Goal: Find specific page/section: Find specific page/section

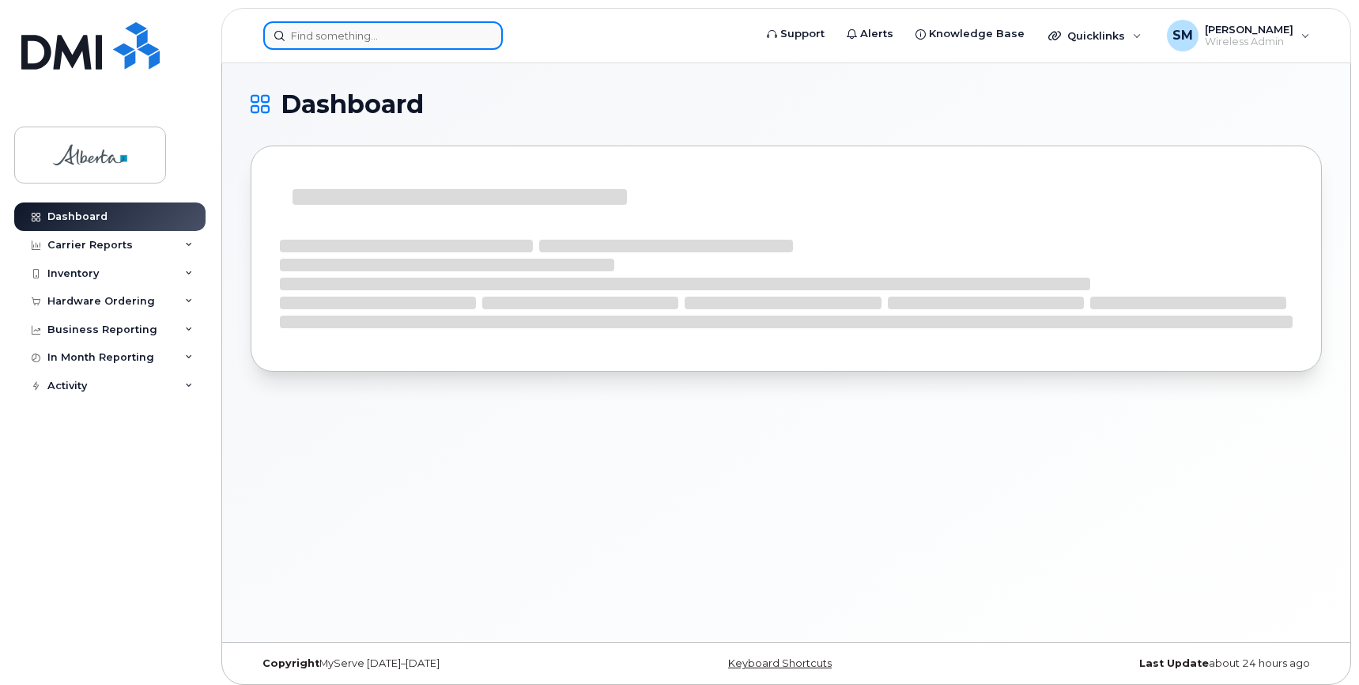
click at [339, 34] on input at bounding box center [383, 35] width 240 height 28
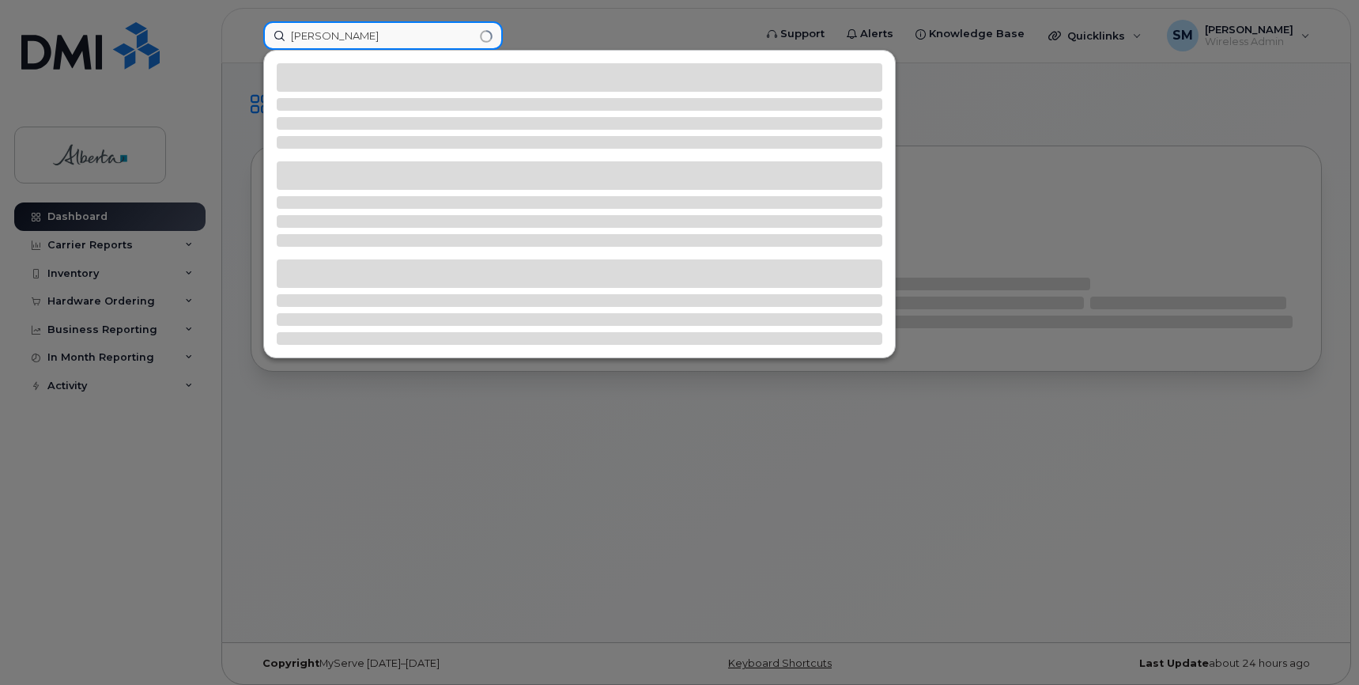
type input "marisa breeze"
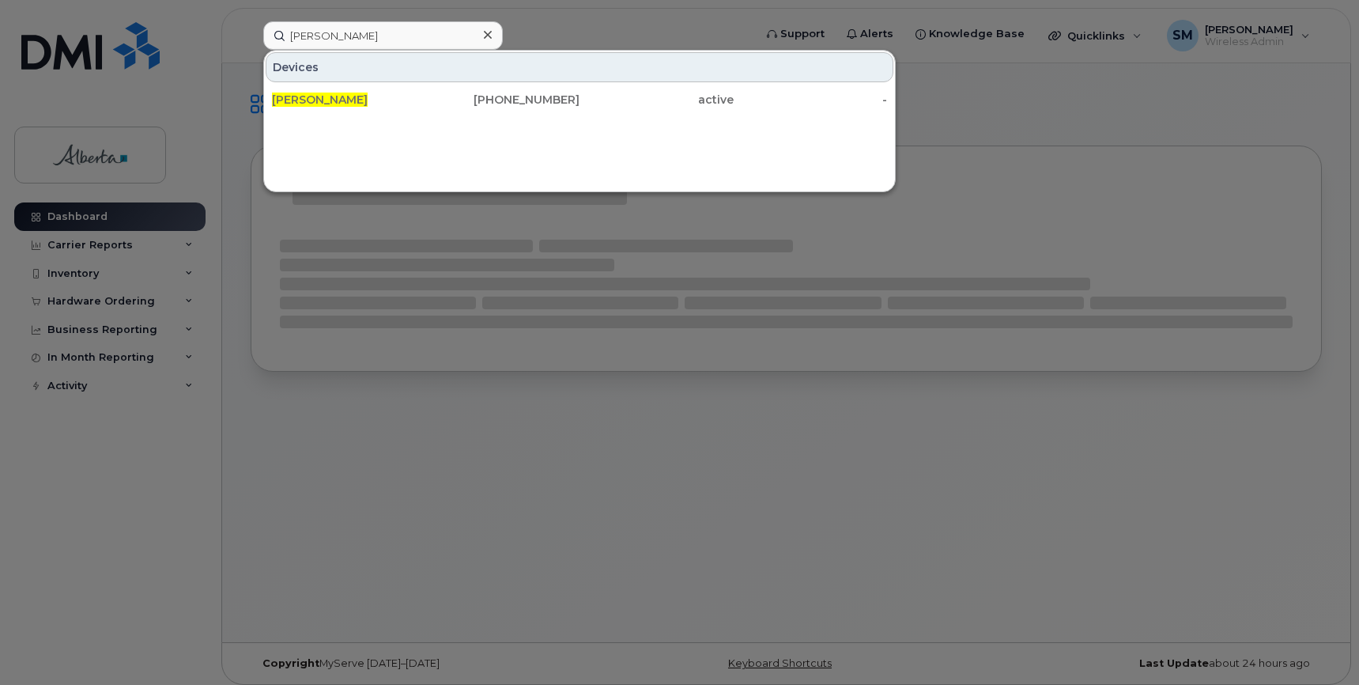
drag, startPoint x: 312, startPoint y: 98, endPoint x: 347, endPoint y: 221, distance: 128.4
click at [312, 97] on span "[PERSON_NAME]" at bounding box center [320, 100] width 96 height 14
